Goal: Information Seeking & Learning: Check status

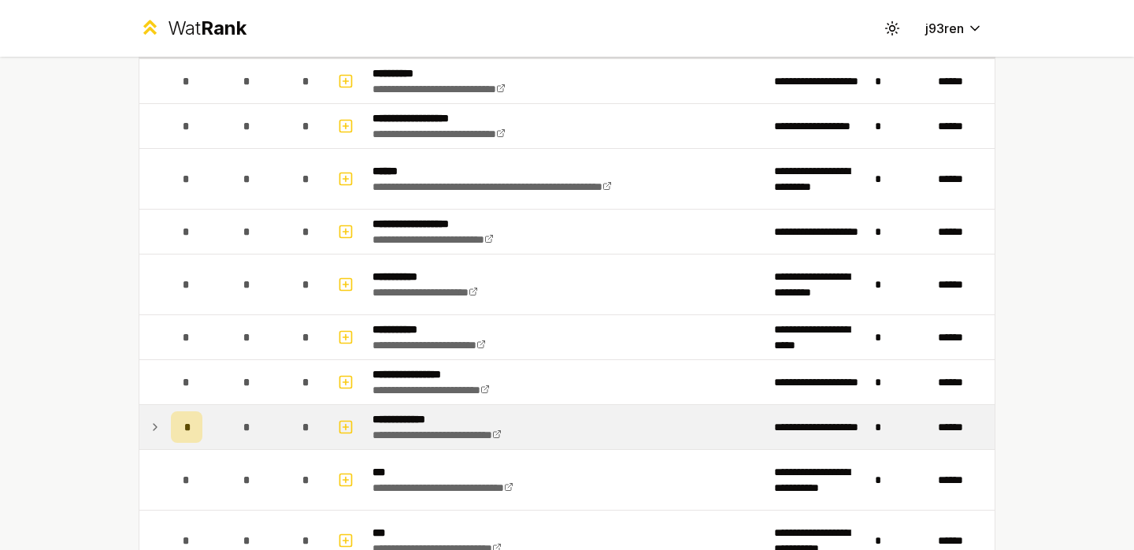
scroll to position [131, 0]
click at [177, 431] on div "*" at bounding box center [187, 426] width 32 height 32
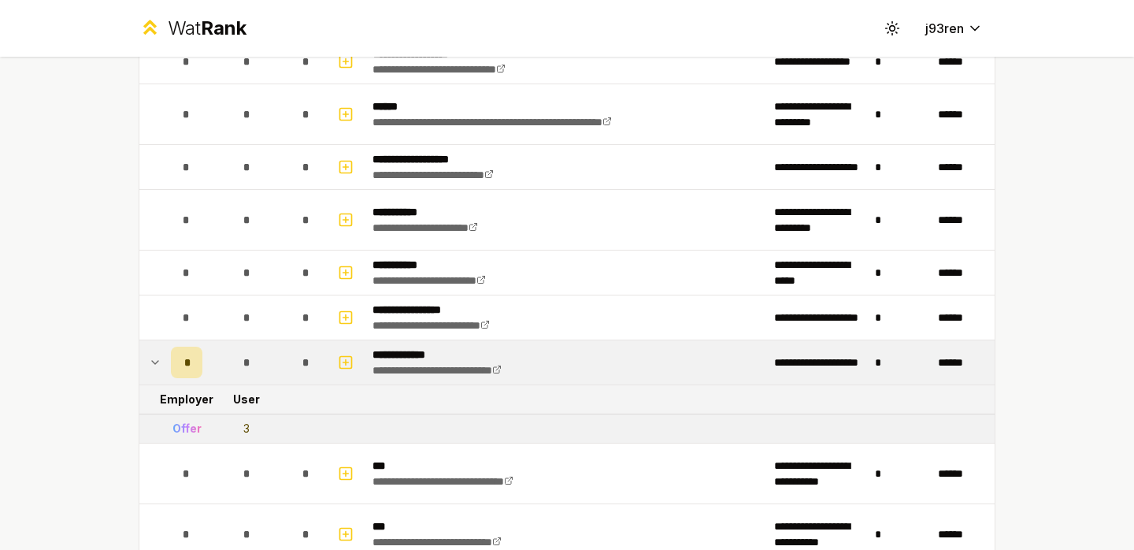
scroll to position [198, 0]
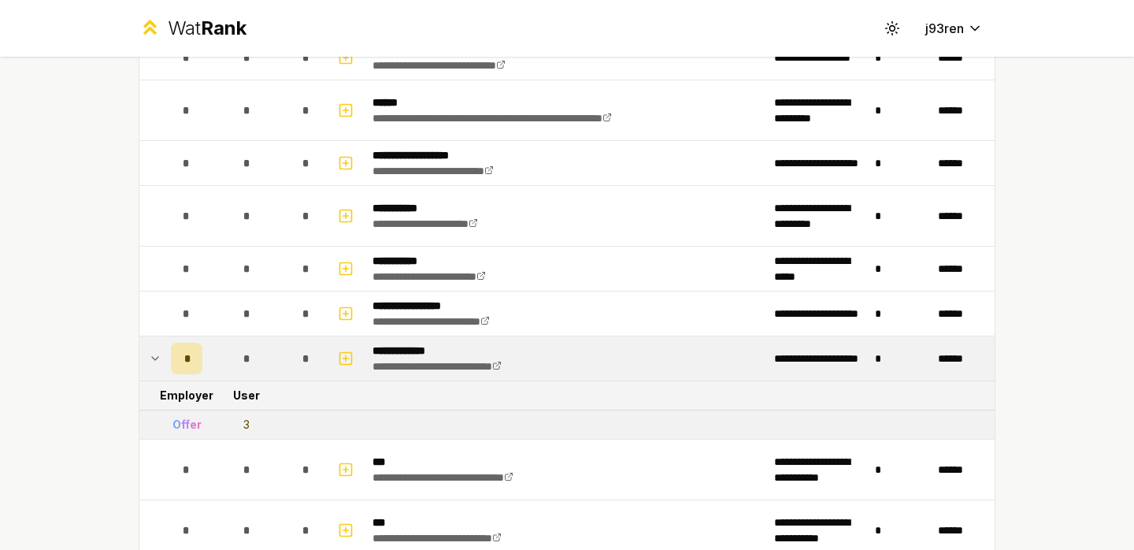
click at [182, 428] on div "Offer" at bounding box center [186, 425] width 29 height 16
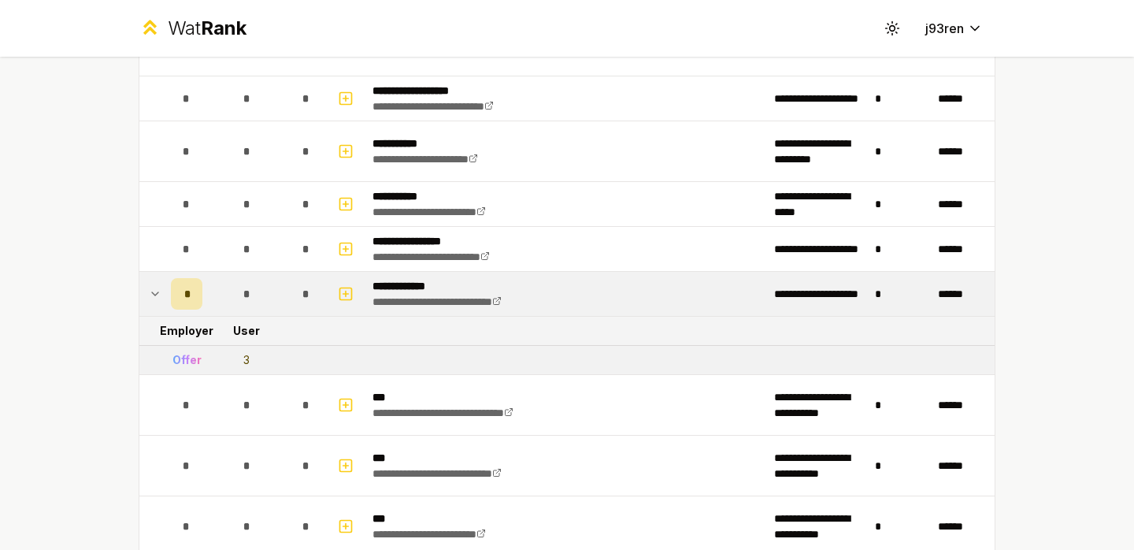
scroll to position [266, 0]
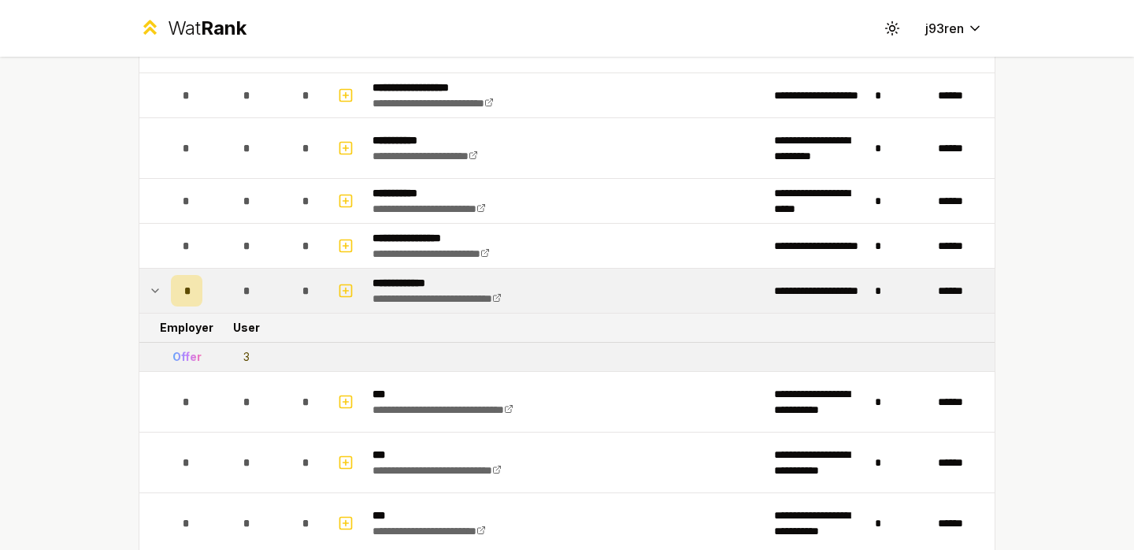
click at [158, 298] on td at bounding box center [151, 291] width 25 height 44
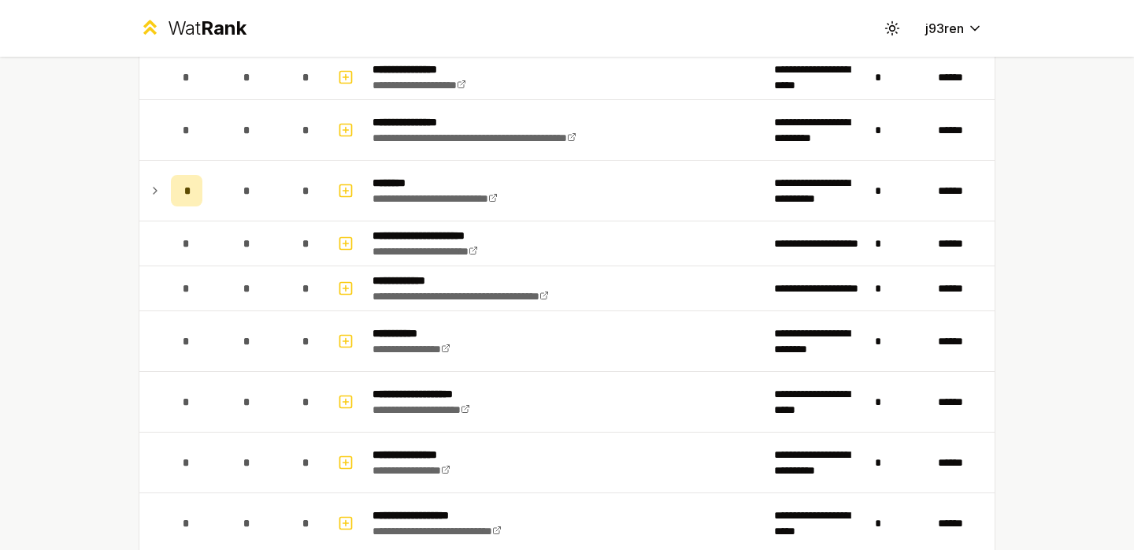
scroll to position [1864, 0]
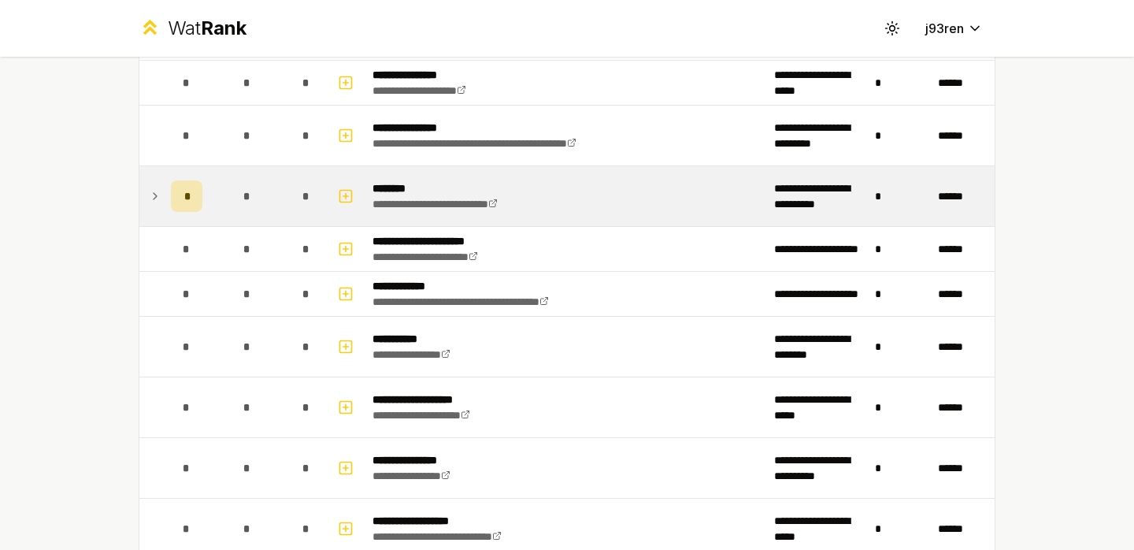
click at [149, 187] on icon at bounding box center [155, 196] width 13 height 19
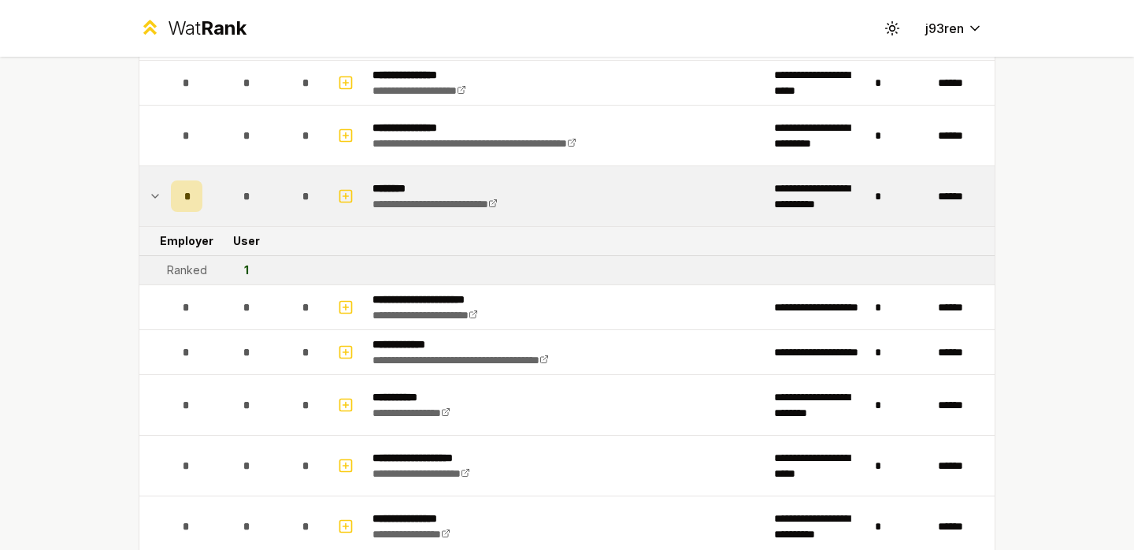
click at [152, 196] on icon at bounding box center [155, 196] width 6 height 3
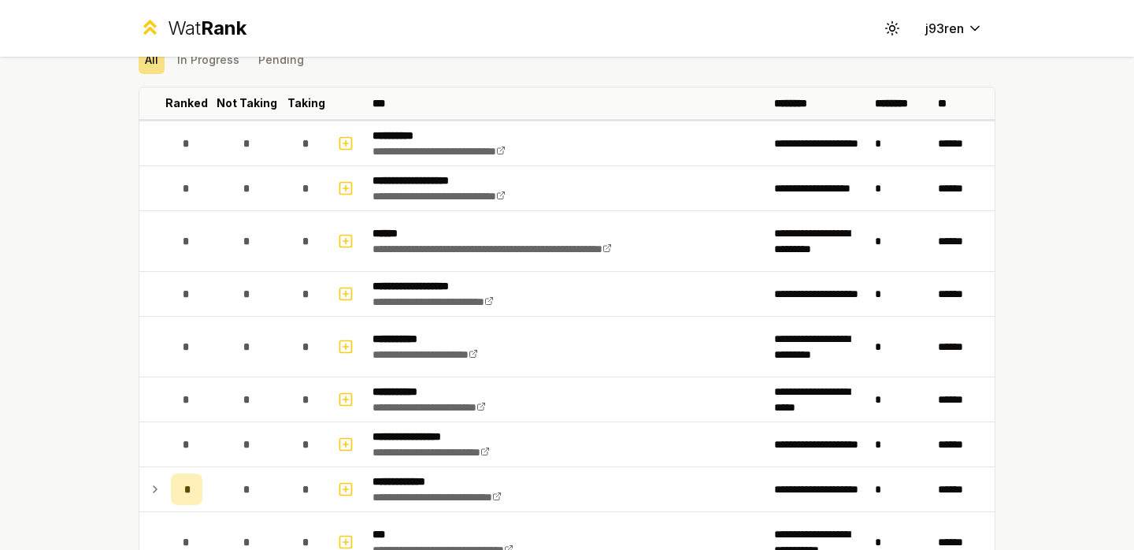
scroll to position [0, 0]
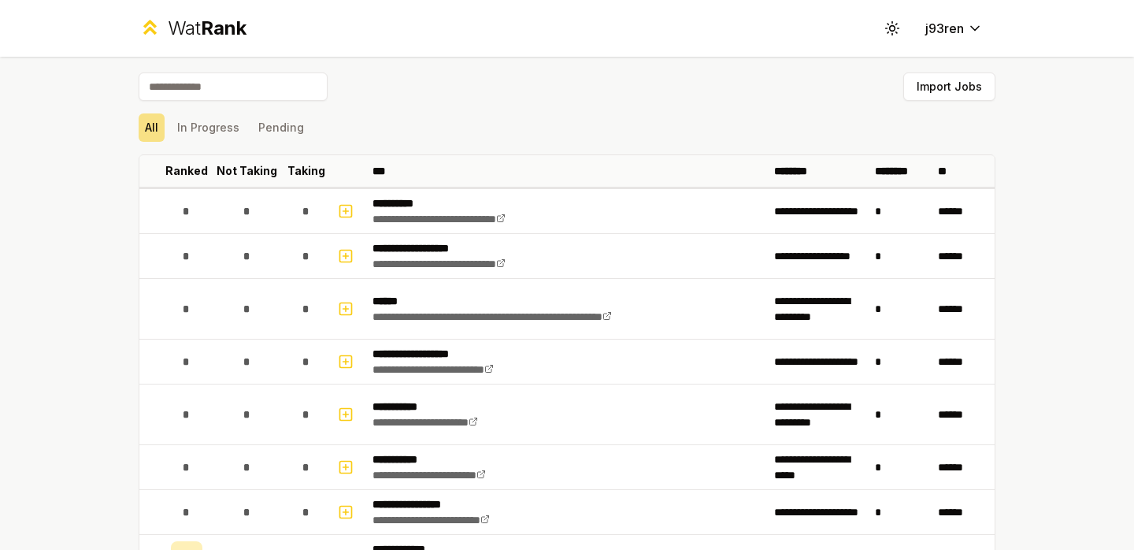
click at [261, 82] on input at bounding box center [233, 86] width 189 height 28
click at [212, 120] on button "In Progress" at bounding box center [208, 127] width 75 height 28
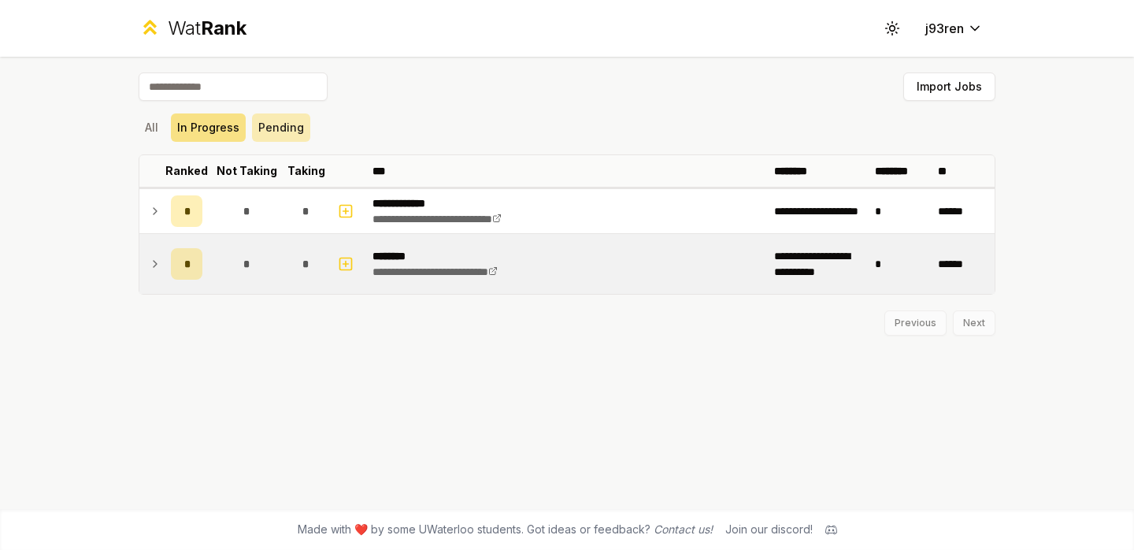
click at [281, 128] on button "Pending" at bounding box center [281, 127] width 58 height 28
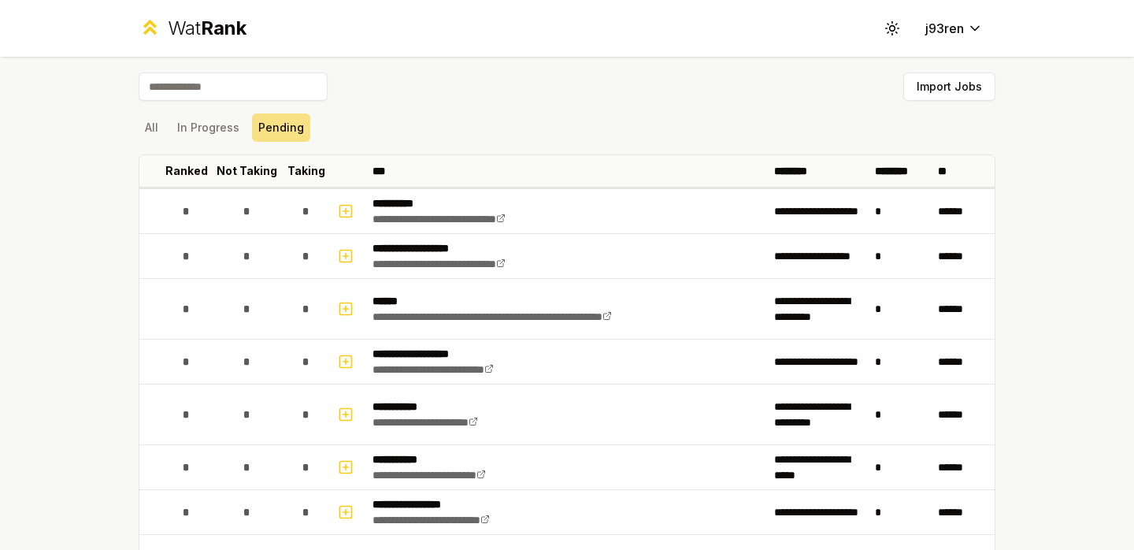
click at [272, 74] on input at bounding box center [233, 86] width 189 height 28
click at [151, 113] on button "All" at bounding box center [152, 127] width 26 height 28
click at [179, 86] on input at bounding box center [233, 86] width 189 height 28
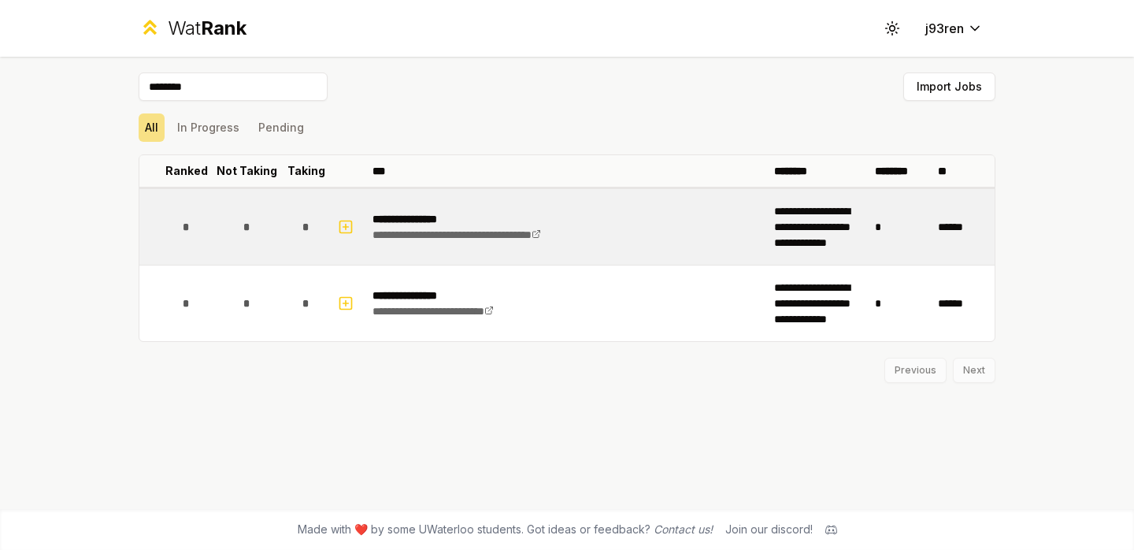
type input "*******"
click at [503, 213] on p "**********" at bounding box center [491, 219] width 236 height 16
